Goal: Check status: Check status

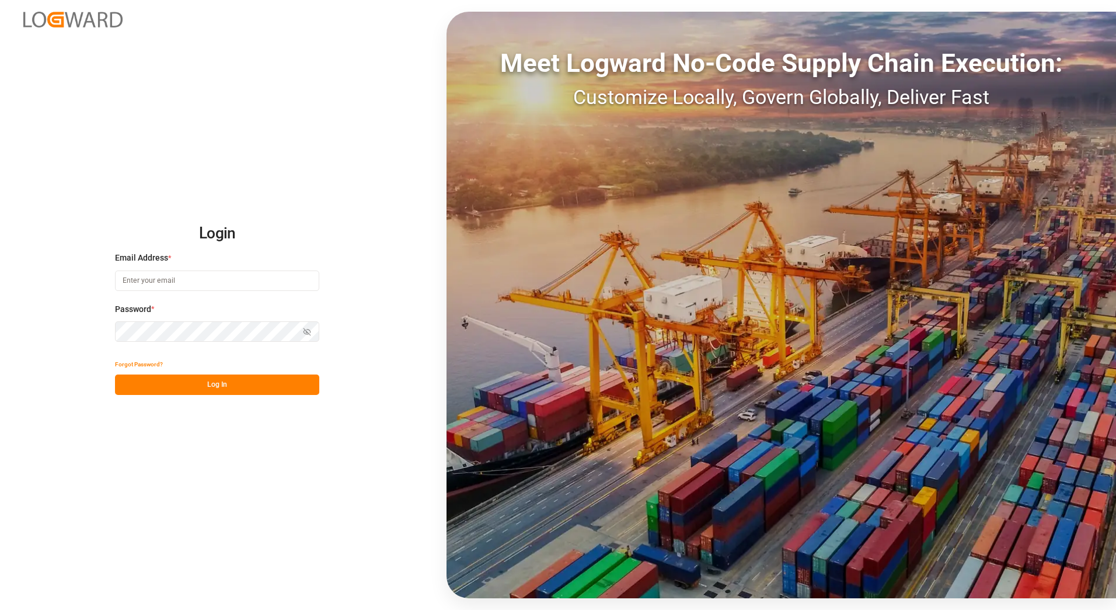
type input "franziska.ciezki@melitta.de"
click at [190, 387] on button "Log In" at bounding box center [217, 384] width 204 height 20
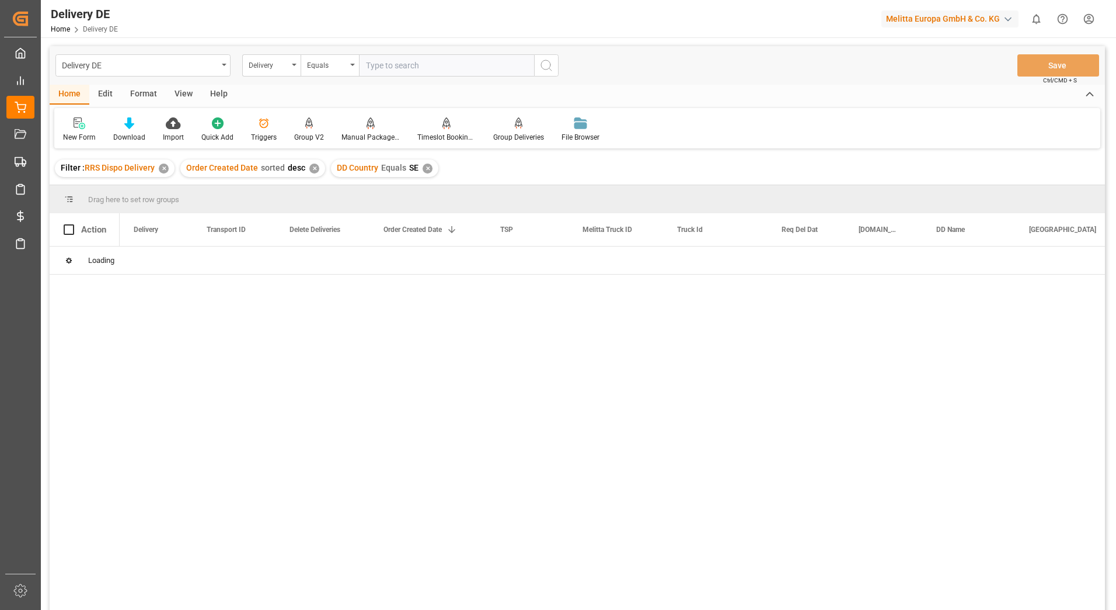
click at [165, 167] on div "✕" at bounding box center [164, 168] width 10 height 10
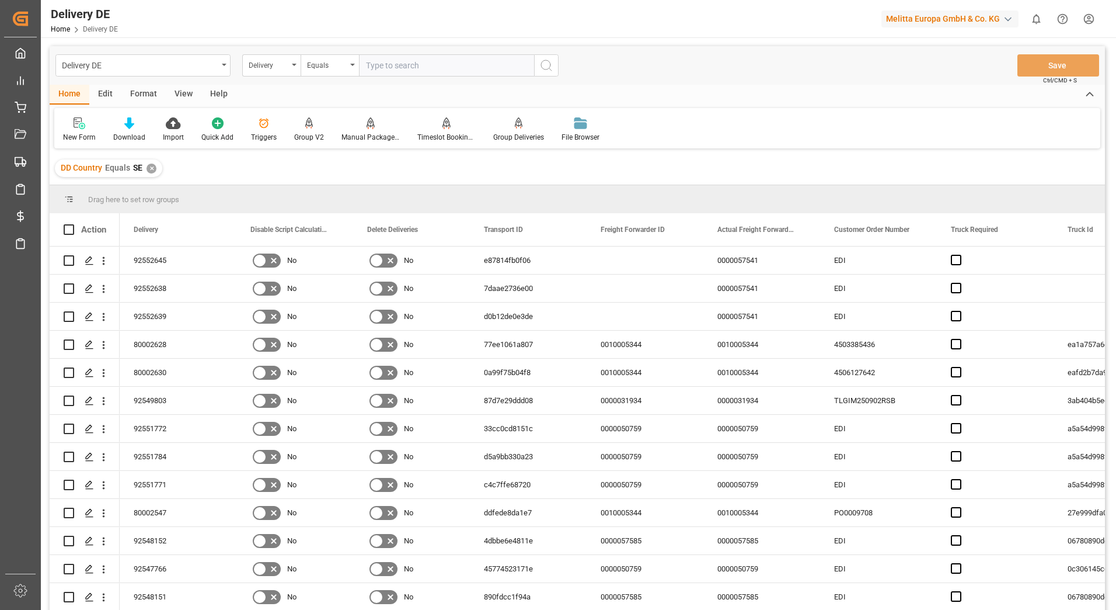
click at [384, 63] on input "text" at bounding box center [446, 65] width 175 height 22
type input "92552662"
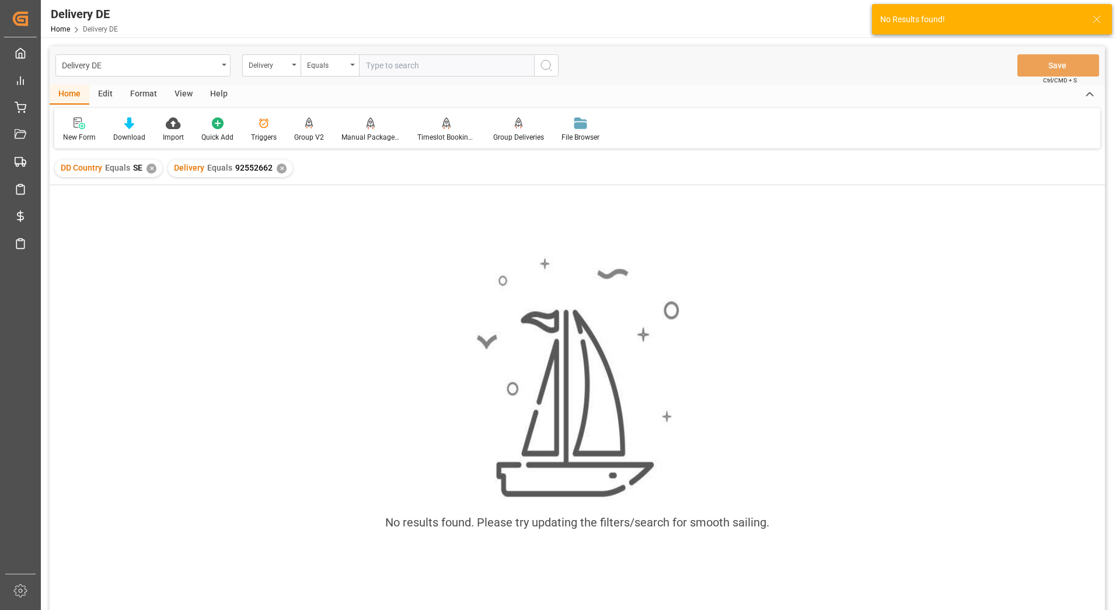
click at [151, 169] on div "✕" at bounding box center [152, 168] width 10 height 10
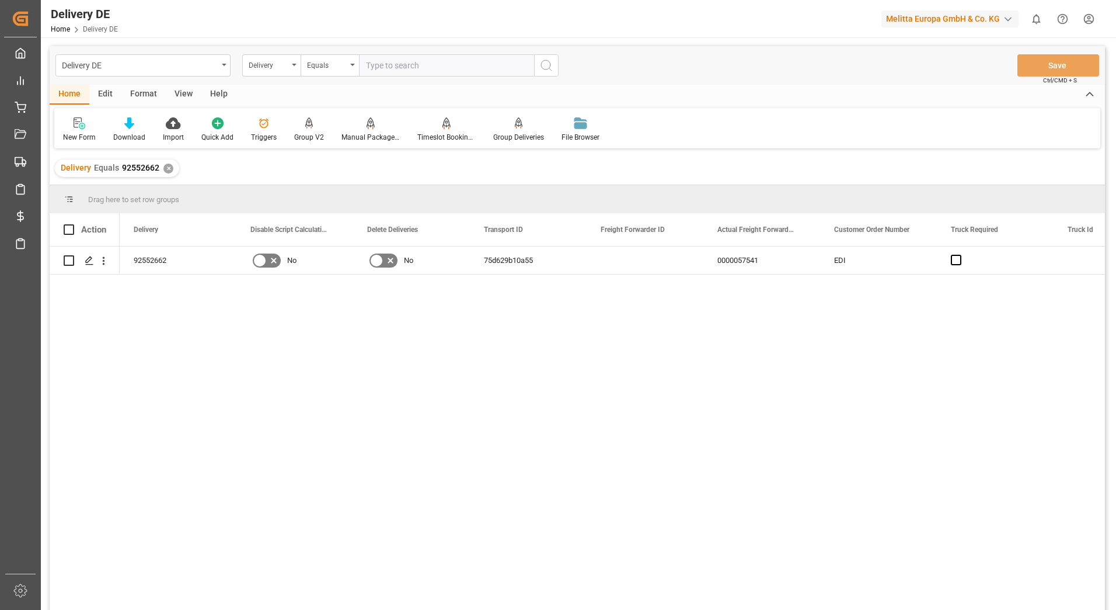
click at [431, 62] on input "text" at bounding box center [446, 65] width 175 height 22
type input "92552663"
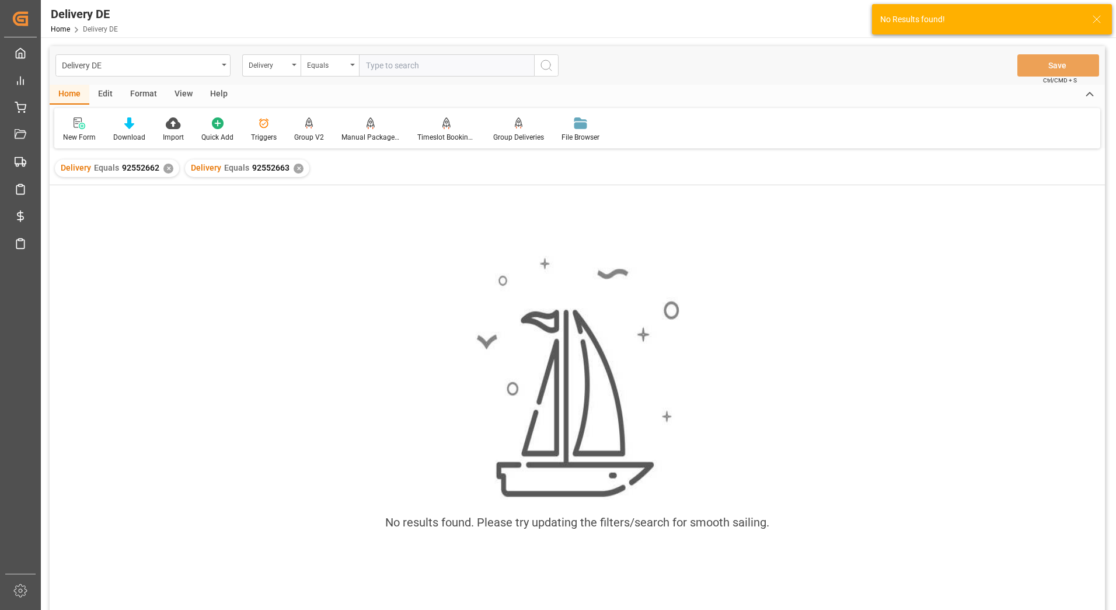
click at [167, 167] on div "✕" at bounding box center [168, 168] width 10 height 10
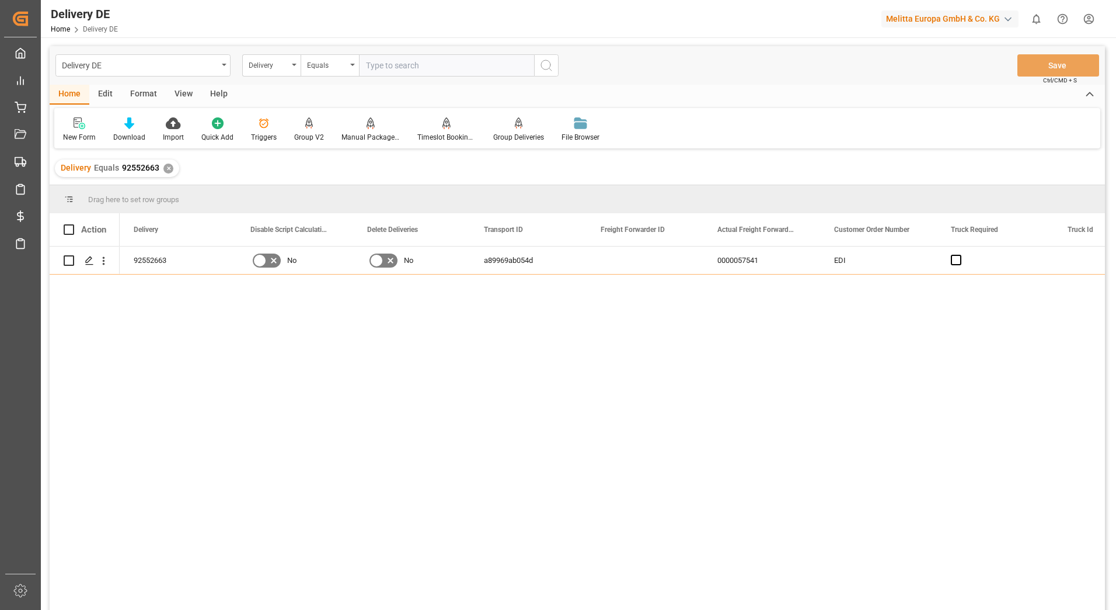
click at [168, 171] on div "✕" at bounding box center [168, 168] width 10 height 10
